Goal: Information Seeking & Learning: Learn about a topic

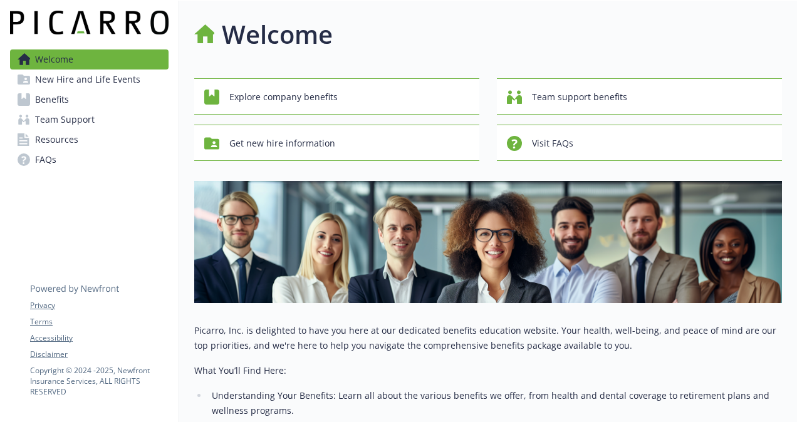
click at [60, 100] on span "Benefits" at bounding box center [52, 100] width 34 height 20
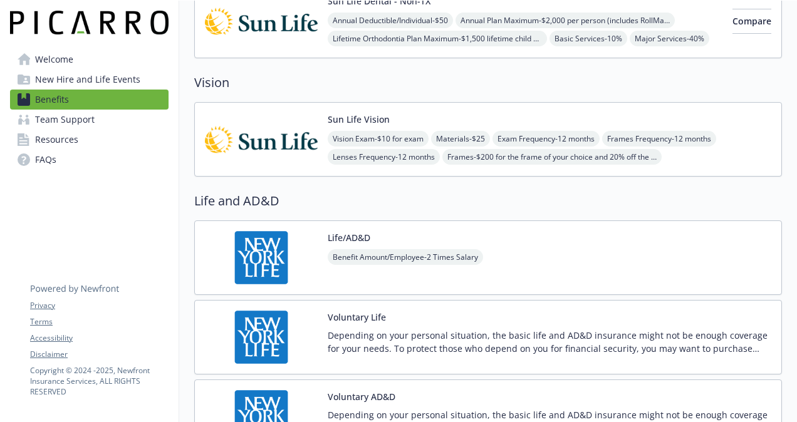
scroll to position [831, 0]
click at [288, 134] on img at bounding box center [261, 139] width 113 height 53
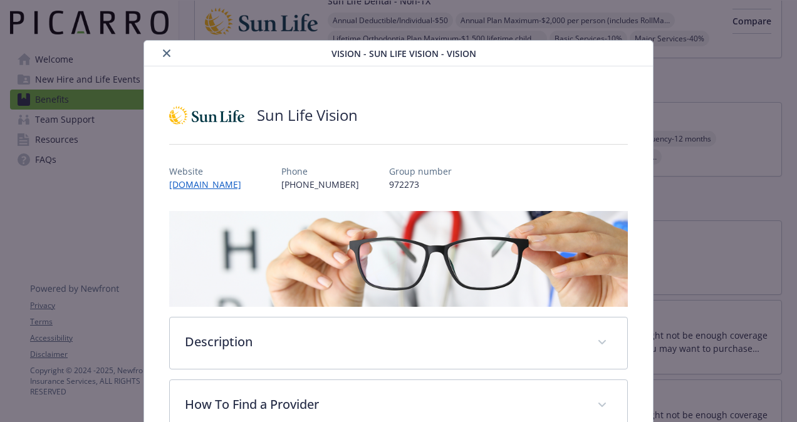
scroll to position [38, 0]
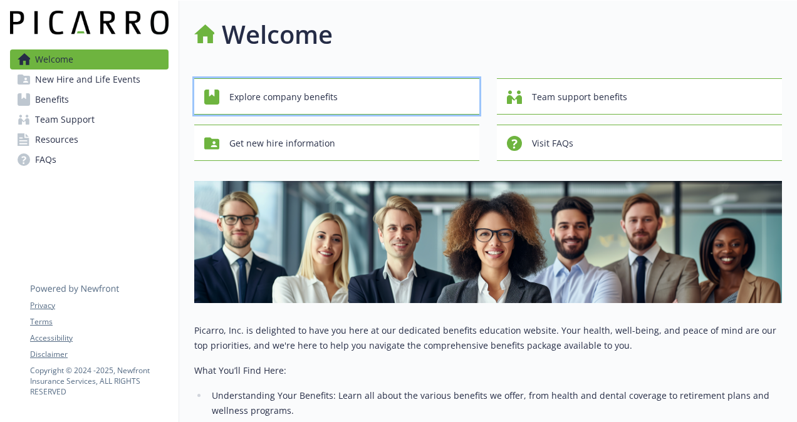
click at [305, 96] on span "Explore company benefits" at bounding box center [283, 97] width 108 height 24
